Goal: Task Accomplishment & Management: Manage account settings

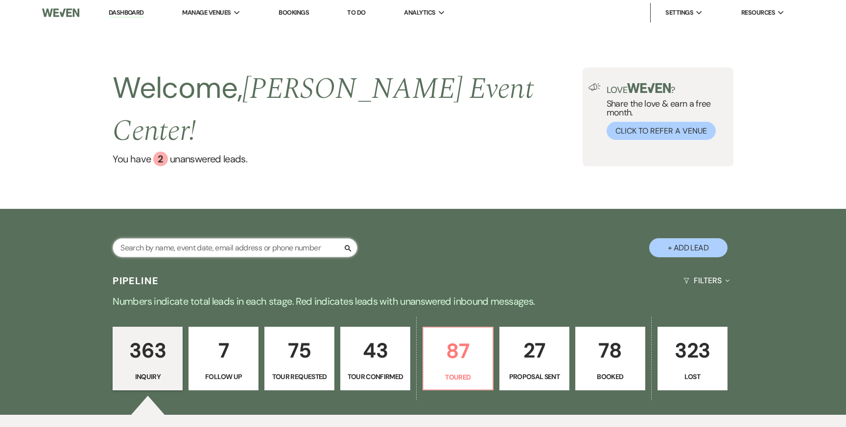
click at [239, 238] on input "text" at bounding box center [235, 247] width 245 height 19
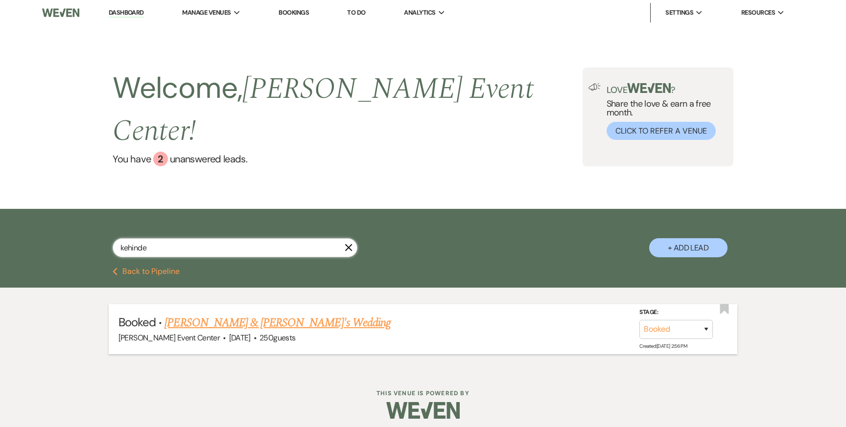
type input "kehinde"
click at [273, 314] on link "[PERSON_NAME] & [PERSON_NAME]'s Wedding" at bounding box center [277, 323] width 226 height 18
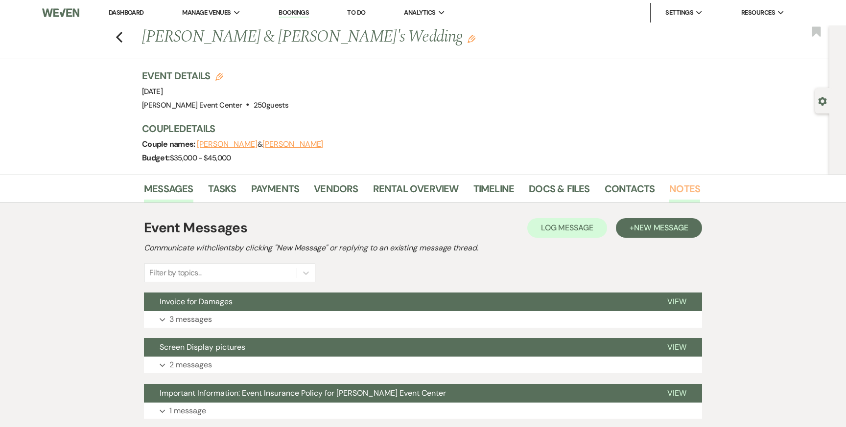
click at [679, 190] on link "Notes" at bounding box center [684, 192] width 31 height 22
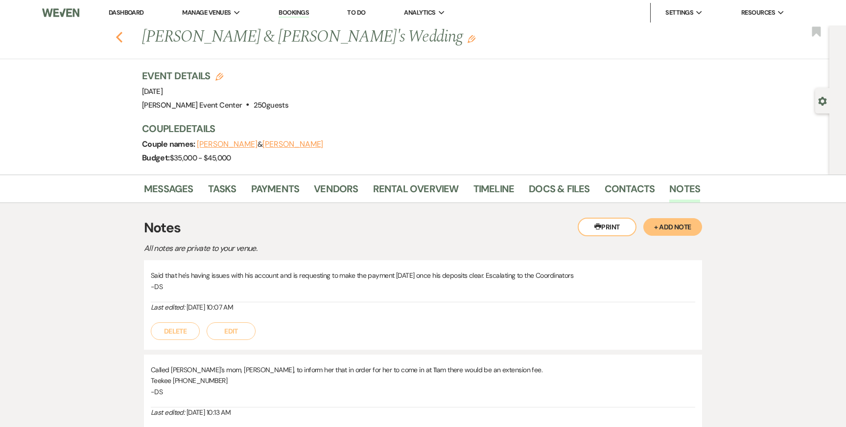
click at [117, 38] on icon "Previous" at bounding box center [119, 37] width 7 height 12
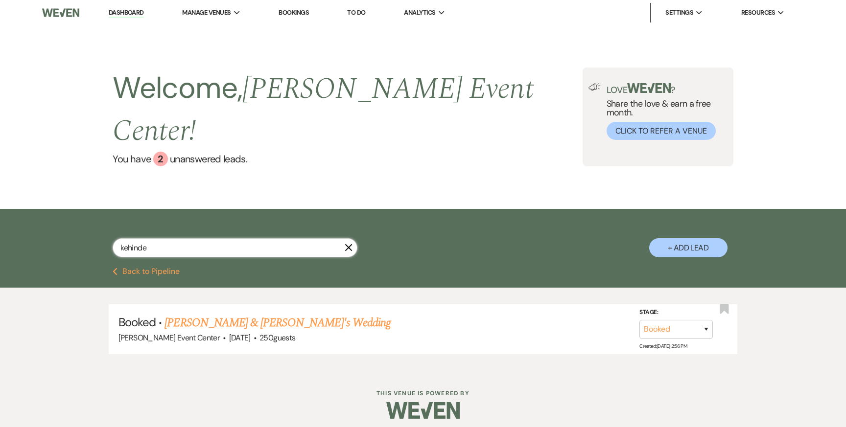
drag, startPoint x: 157, startPoint y: 221, endPoint x: 67, endPoint y: 221, distance: 90.1
click at [74, 221] on div "kehinde X + Add Lead" at bounding box center [422, 240] width 705 height 52
click at [163, 181] on div "Welcome, [PERSON_NAME] Event Center ! You have 2 unanswered lead s . Love ? Sha…" at bounding box center [423, 117] width 846 height 184
drag, startPoint x: 154, startPoint y: 227, endPoint x: 77, endPoint y: 201, distance: 80.5
click at [77, 214] on div "kehinde X + Add Lead" at bounding box center [422, 240] width 705 height 52
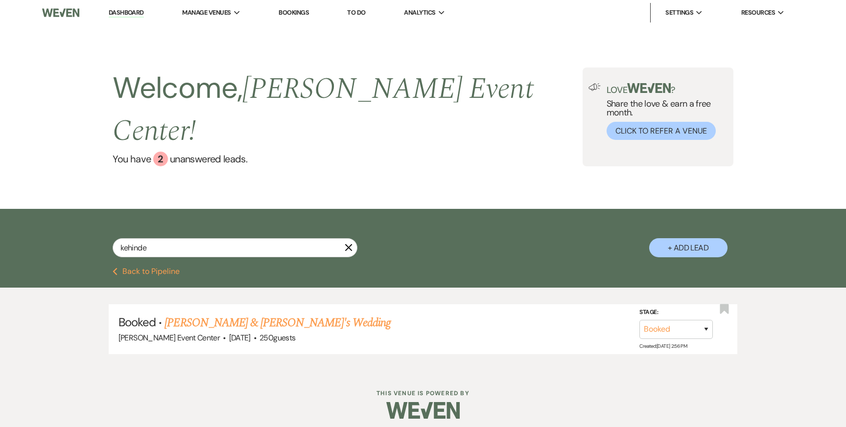
click at [77, 214] on div "kehinde X + Add Lead" at bounding box center [422, 240] width 705 height 52
drag, startPoint x: 166, startPoint y: 226, endPoint x: 87, endPoint y: 215, distance: 80.5
click at [87, 216] on div "kehinde X + Add Lead" at bounding box center [422, 240] width 705 height 52
paste input "[PERSON_NAME]"
type input "[PERSON_NAME]"
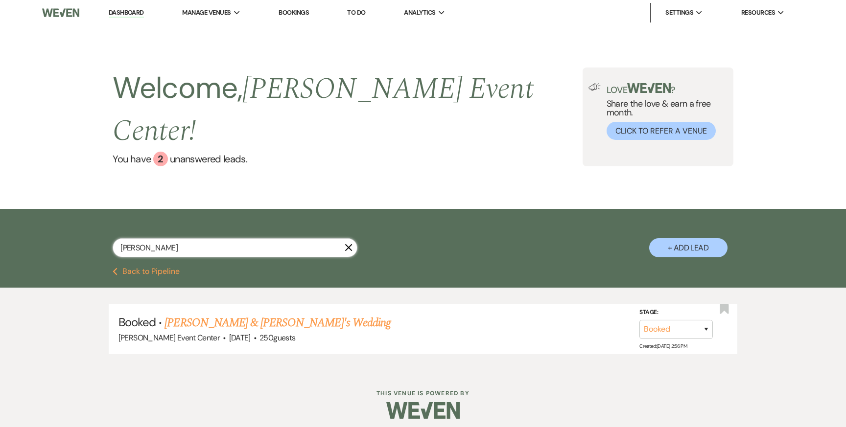
select select "8"
select select "11"
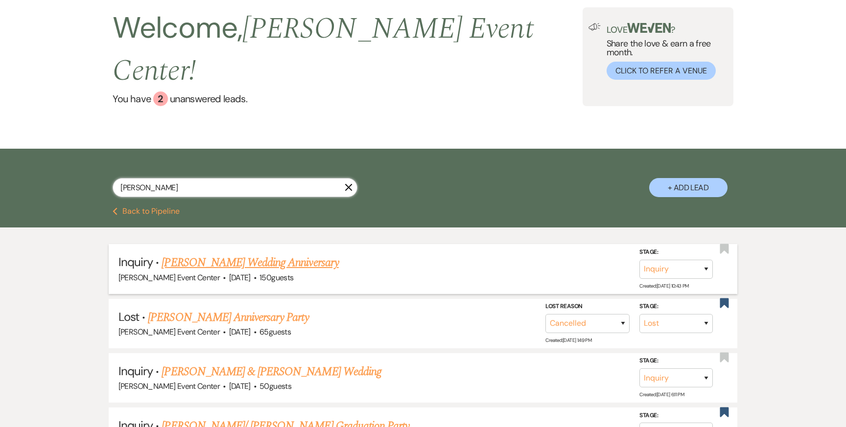
scroll to position [98, 0]
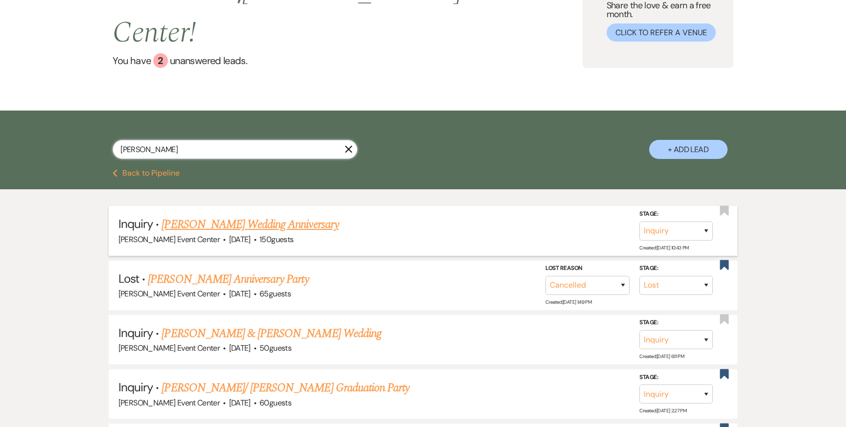
type input "[PERSON_NAME]"
click at [255, 216] on link "[PERSON_NAME] Wedding Anniversary" at bounding box center [250, 225] width 177 height 18
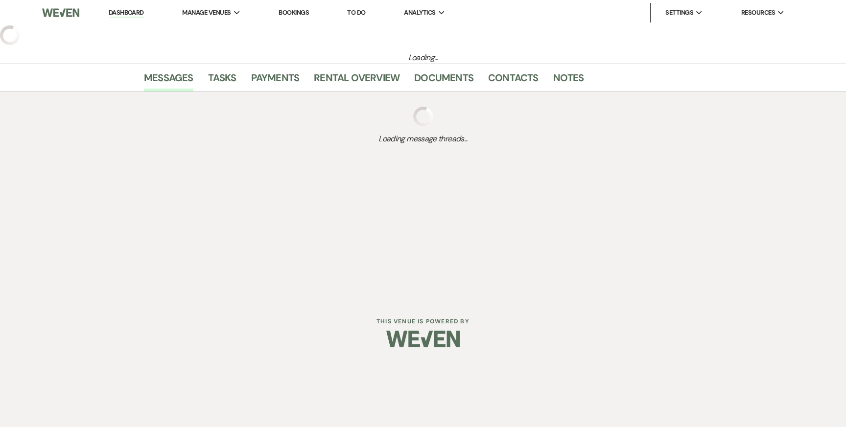
select select "5"
select select "13"
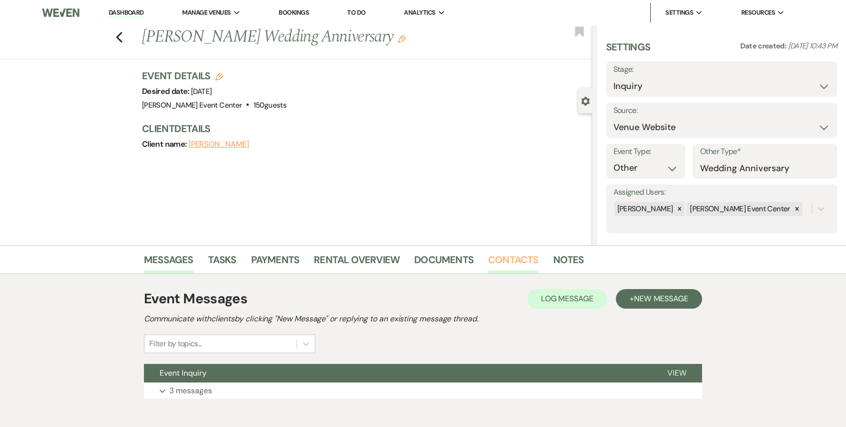
click at [516, 258] on link "Contacts" at bounding box center [513, 263] width 50 height 22
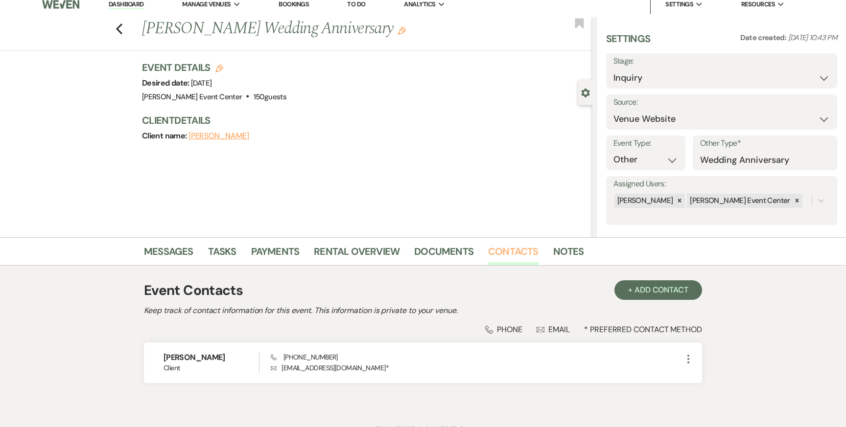
scroll to position [16, 0]
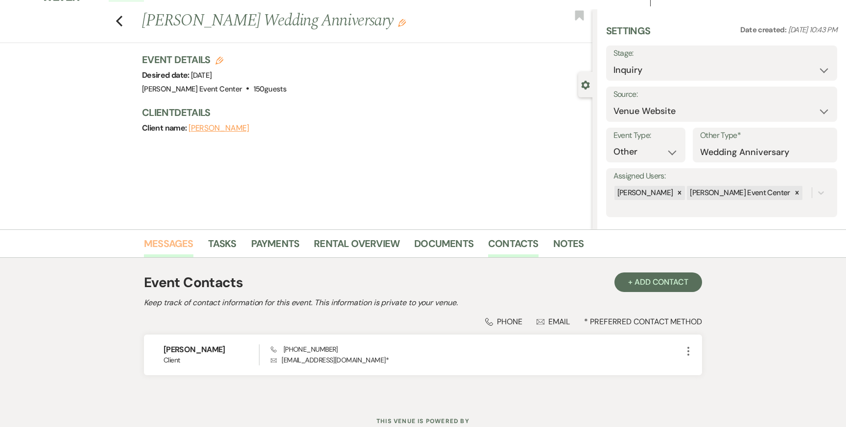
click at [169, 247] on link "Messages" at bounding box center [168, 247] width 49 height 22
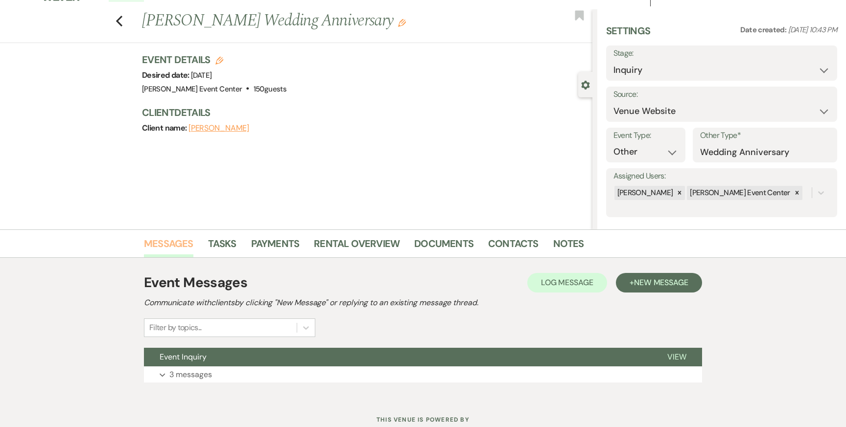
scroll to position [49, 0]
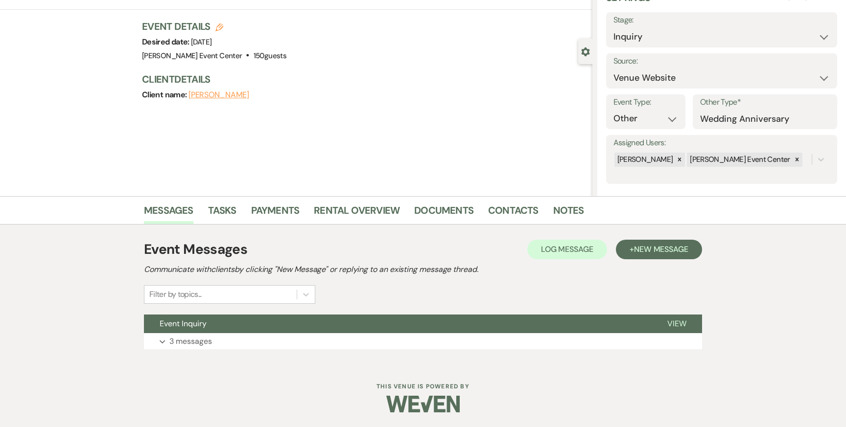
click at [181, 357] on div "Event Messages Log Log Message + New Message Communicate with clients by clicki…" at bounding box center [423, 295] width 558 height 140
click at [183, 347] on p "3 messages" at bounding box center [190, 341] width 43 height 13
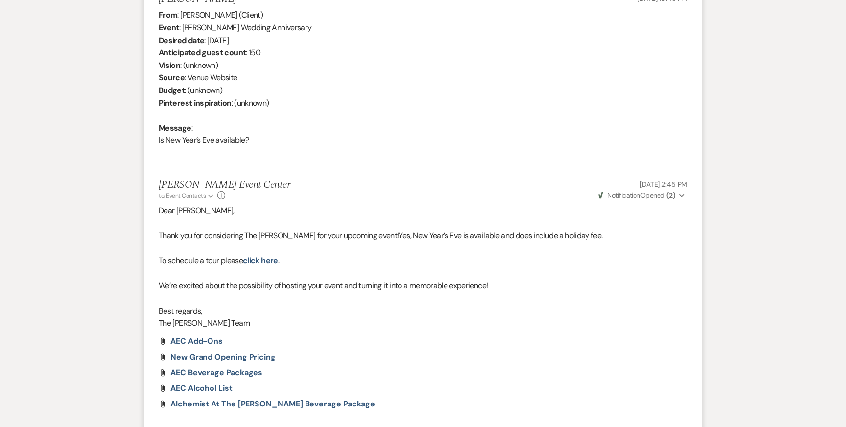
scroll to position [388, 0]
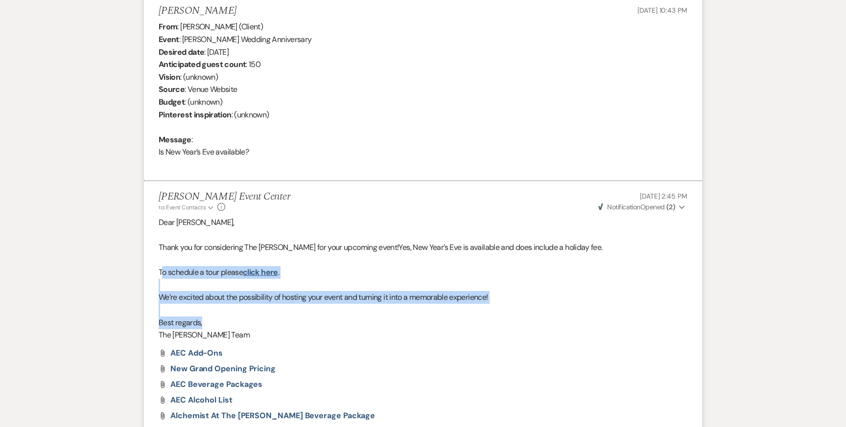
drag, startPoint x: 161, startPoint y: 269, endPoint x: 361, endPoint y: 319, distance: 206.7
click at [359, 319] on div "Dear [PERSON_NAME], Thank you for considering The [PERSON_NAME] for your upcomi…" at bounding box center [423, 278] width 529 height 125
click at [393, 309] on p at bounding box center [423, 310] width 529 height 13
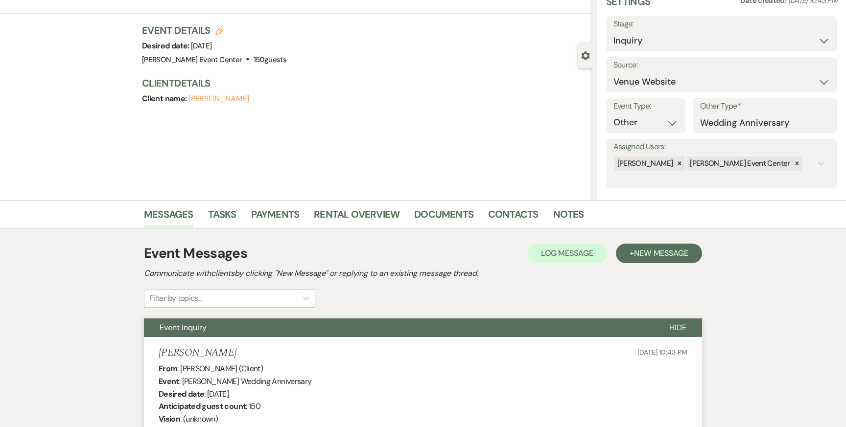
scroll to position [0, 0]
